Goal: Task Accomplishment & Management: Use online tool/utility

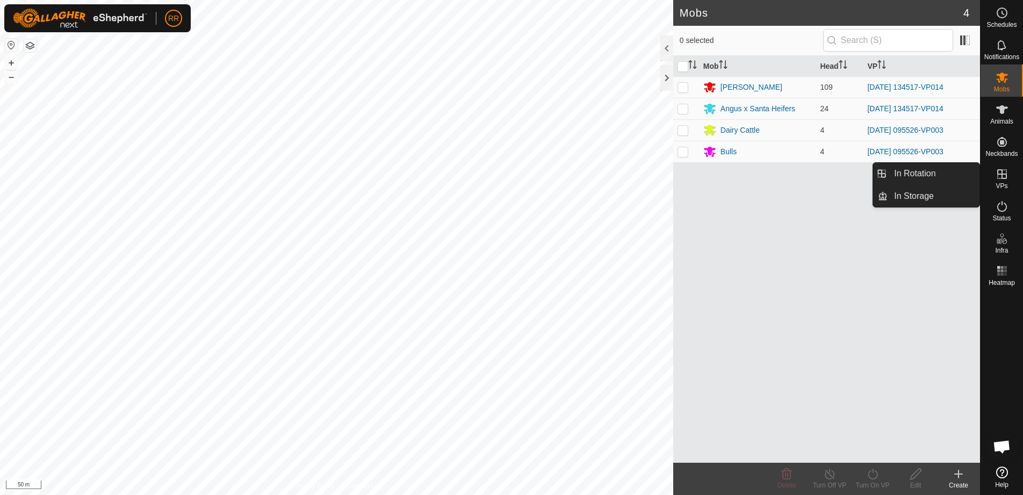
click at [1001, 174] on icon at bounding box center [1002, 174] width 10 height 10
click at [921, 178] on link "In Rotation" at bounding box center [934, 173] width 92 height 21
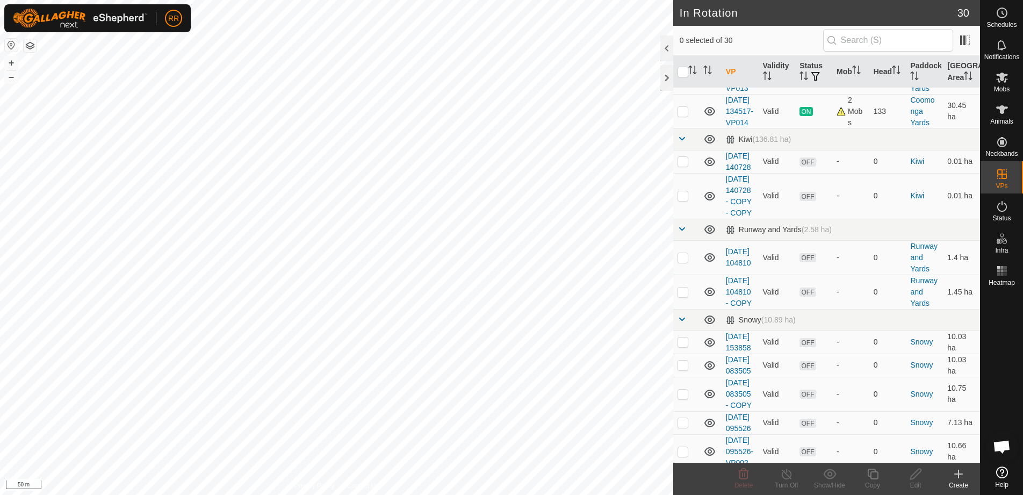
scroll to position [430, 0]
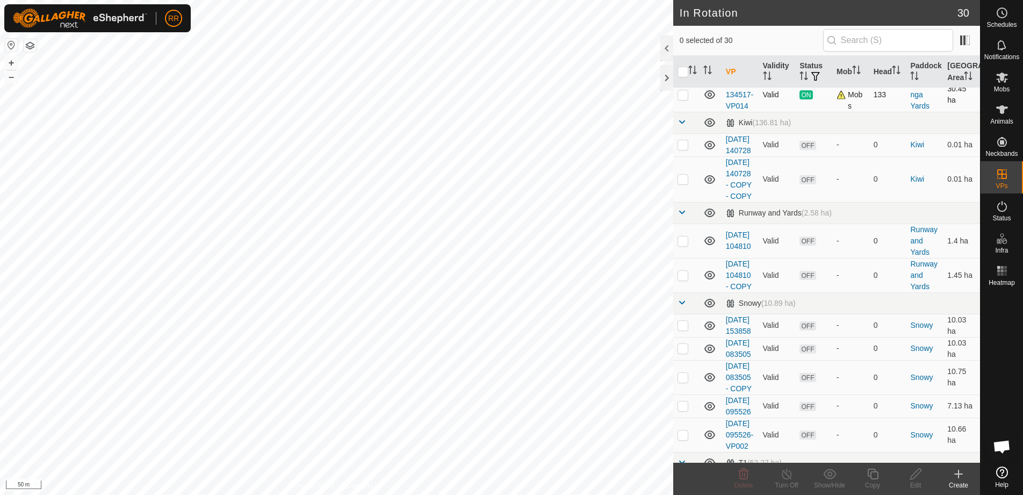
click at [689, 112] on td at bounding box center [686, 94] width 26 height 34
checkbox input "true"
click at [866, 482] on div "Copy" at bounding box center [872, 485] width 43 height 10
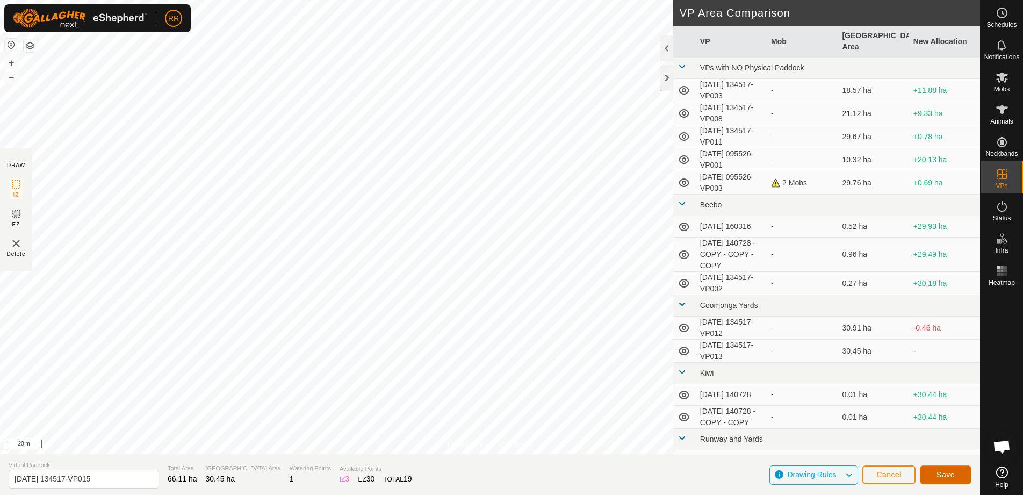
click at [945, 480] on button "Save" at bounding box center [946, 474] width 52 height 19
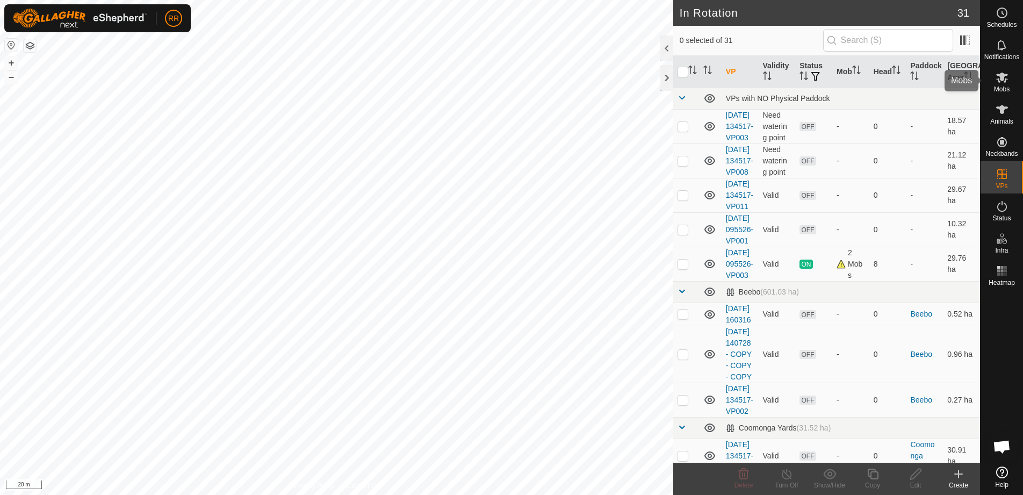
drag, startPoint x: 1001, startPoint y: 83, endPoint x: 985, endPoint y: 84, distance: 16.2
click at [1001, 83] on icon at bounding box center [1002, 77] width 13 height 13
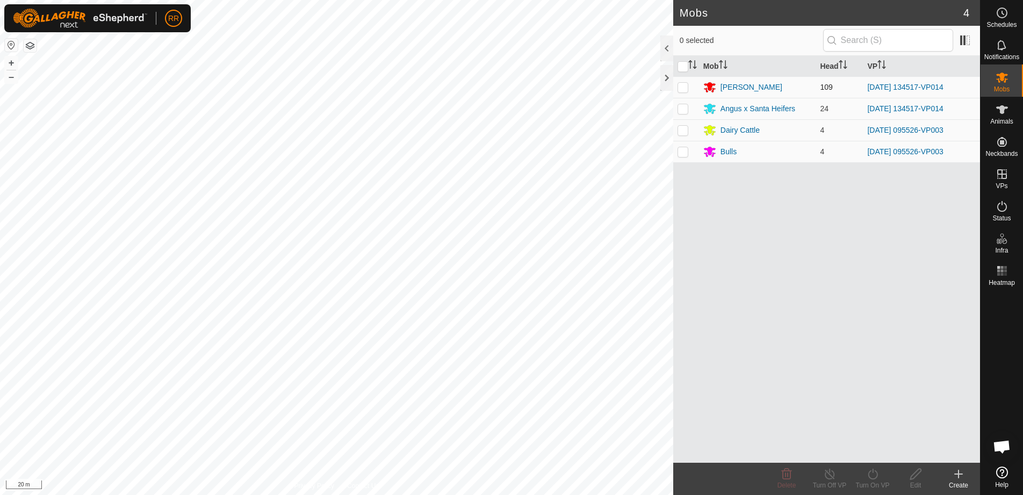
click at [686, 89] on p-checkbox at bounding box center [683, 87] width 11 height 9
checkbox input "true"
click at [683, 106] on p-checkbox at bounding box center [683, 108] width 11 height 9
checkbox input "true"
click at [879, 473] on icon at bounding box center [872, 474] width 13 height 13
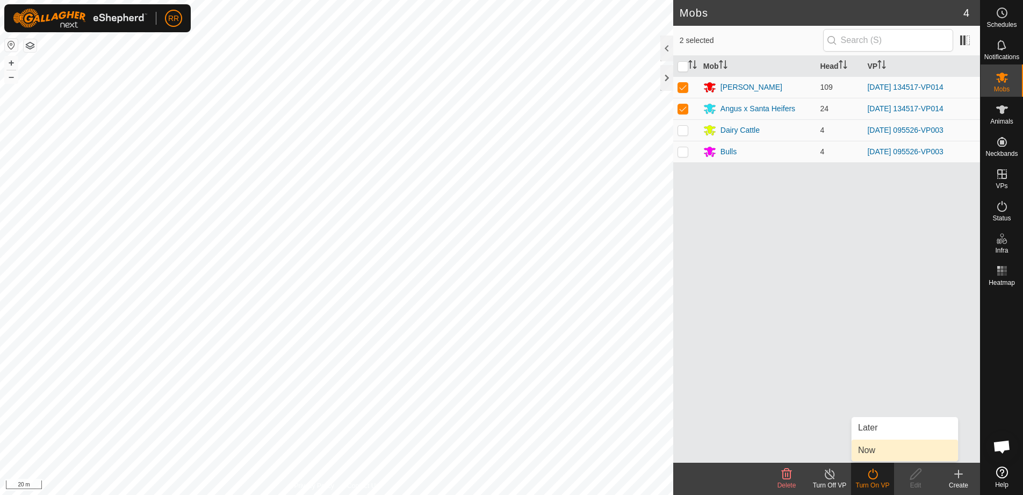
click at [873, 449] on link "Now" at bounding box center [905, 450] width 106 height 21
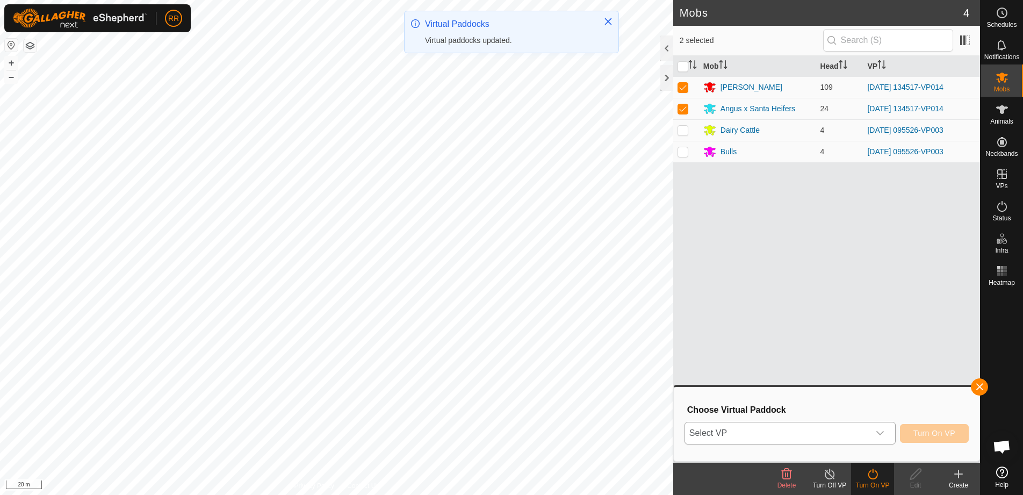
click at [877, 431] on icon "dropdown trigger" at bounding box center [880, 433] width 9 height 9
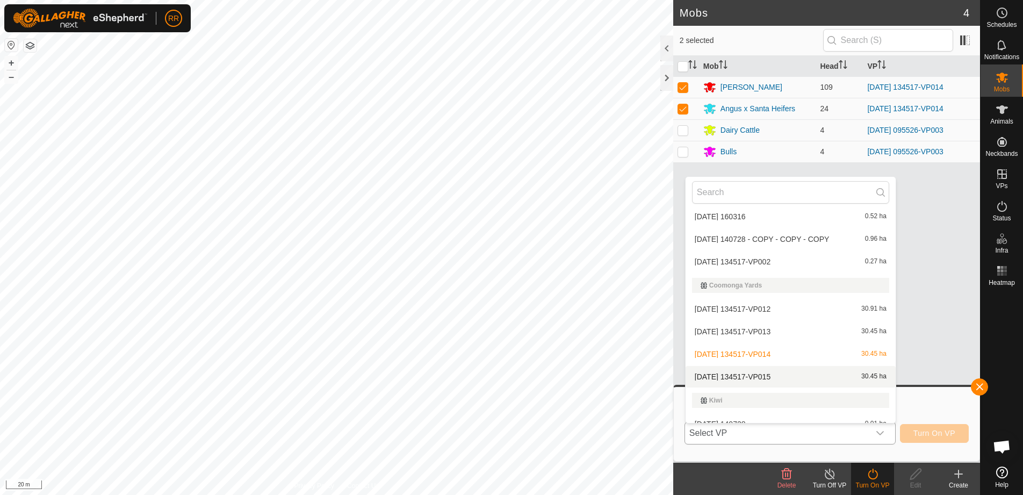
scroll to position [175, 0]
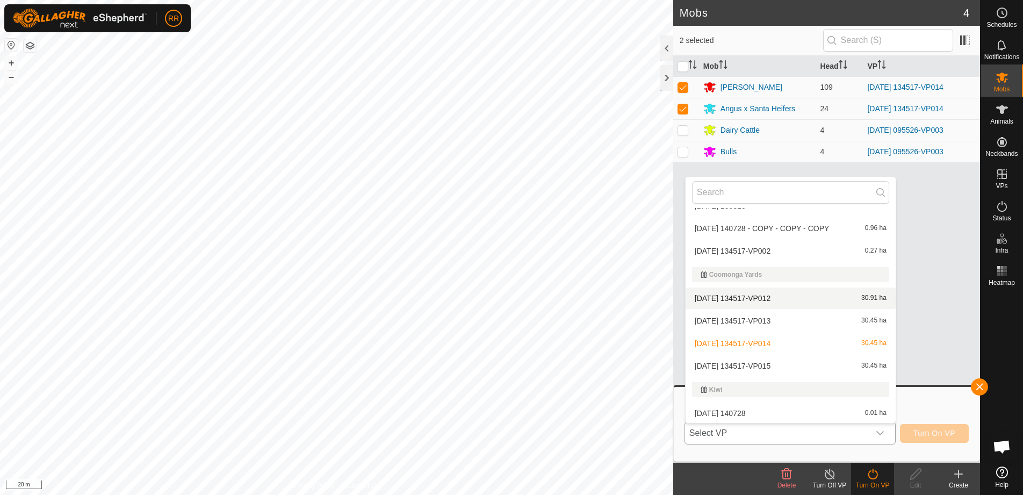
click at [739, 297] on li "[DATE] 134517-VP012 30.91 ha" at bounding box center [791, 298] width 210 height 21
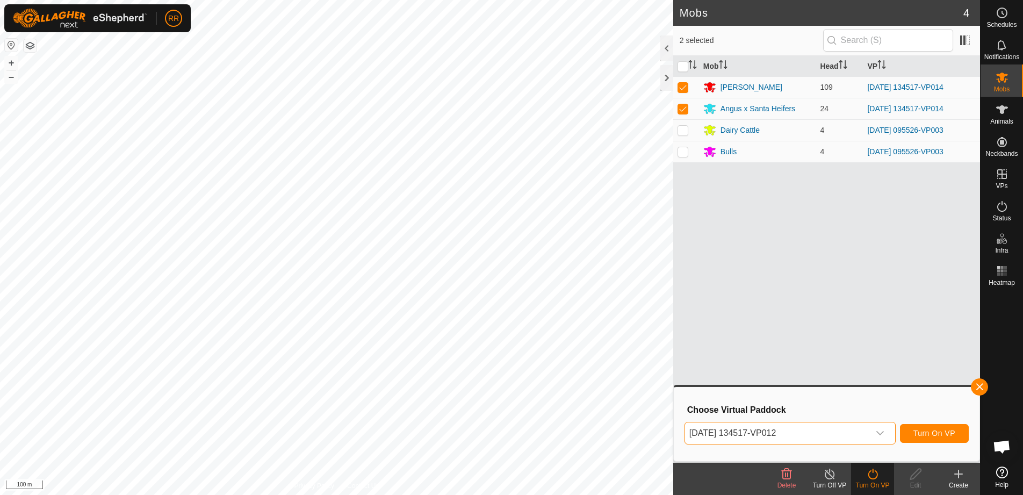
click at [878, 428] on div "dropdown trigger" at bounding box center [880, 432] width 21 height 21
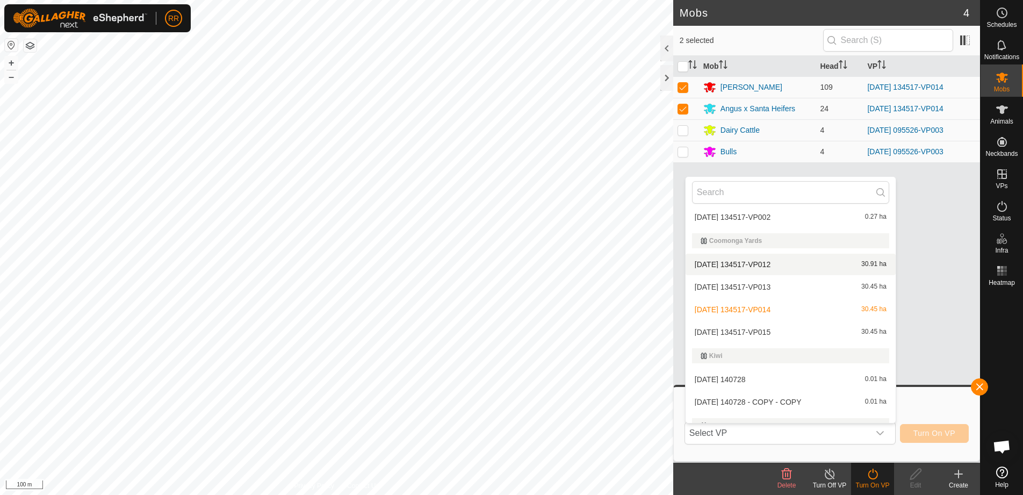
scroll to position [223, 0]
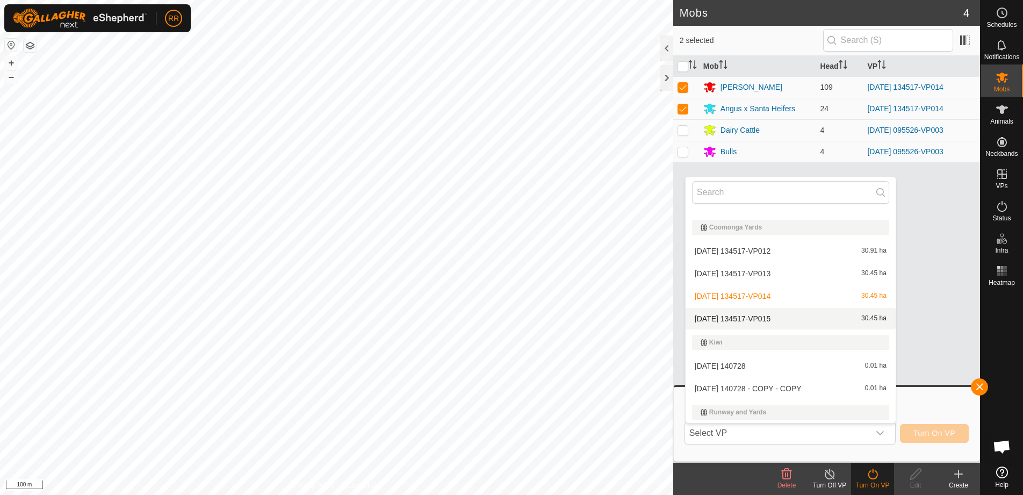
click at [765, 317] on li "[DATE] 134517-VP015 30.45 ha" at bounding box center [791, 318] width 210 height 21
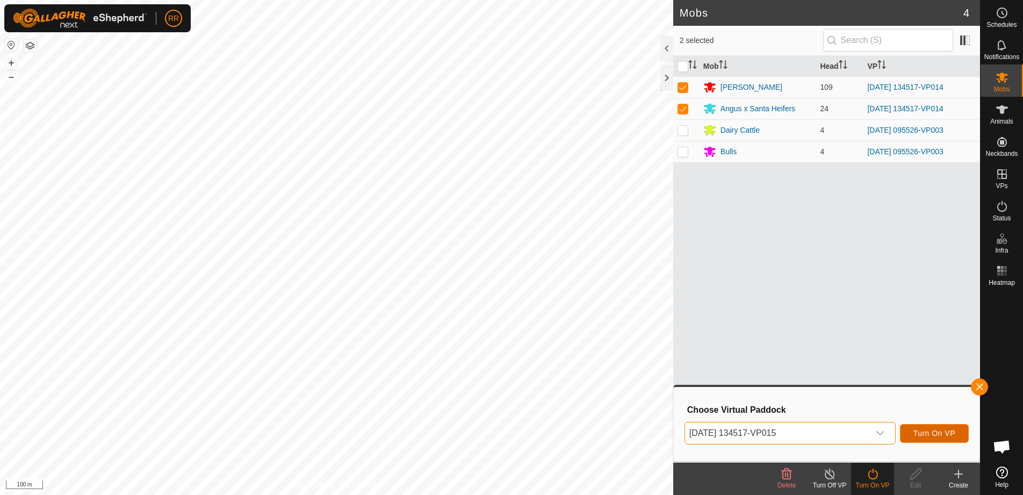
click at [920, 433] on span "Turn On VP" at bounding box center [935, 433] width 42 height 9
